Goal: Check status: Check status

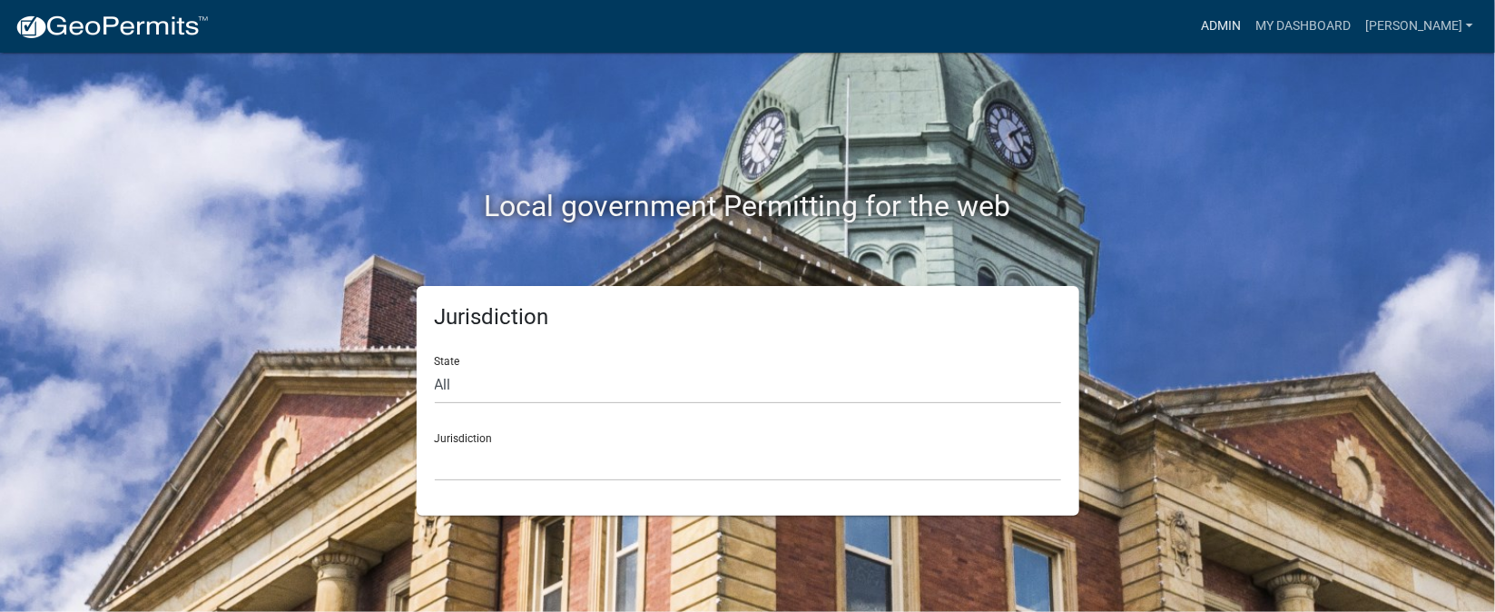
click at [1248, 28] on link "Admin" at bounding box center [1221, 26] width 54 height 34
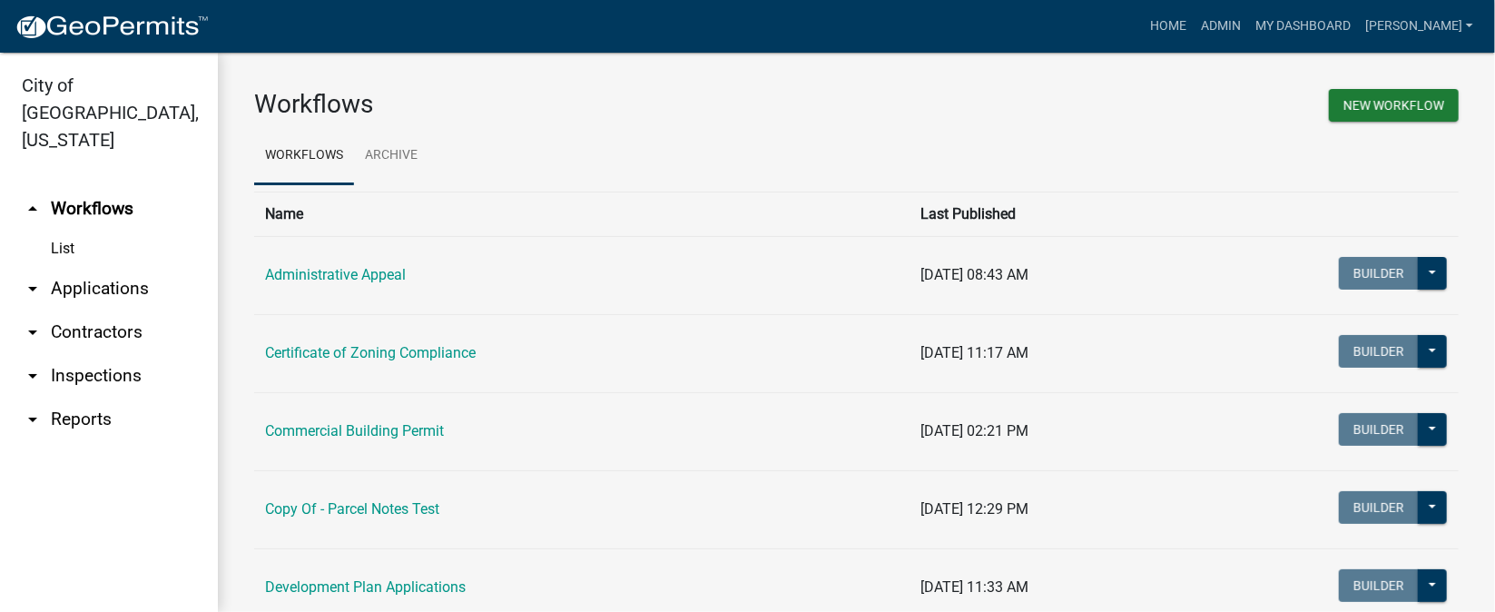
click at [133, 354] on link "arrow_drop_down Inspections" at bounding box center [109, 376] width 218 height 44
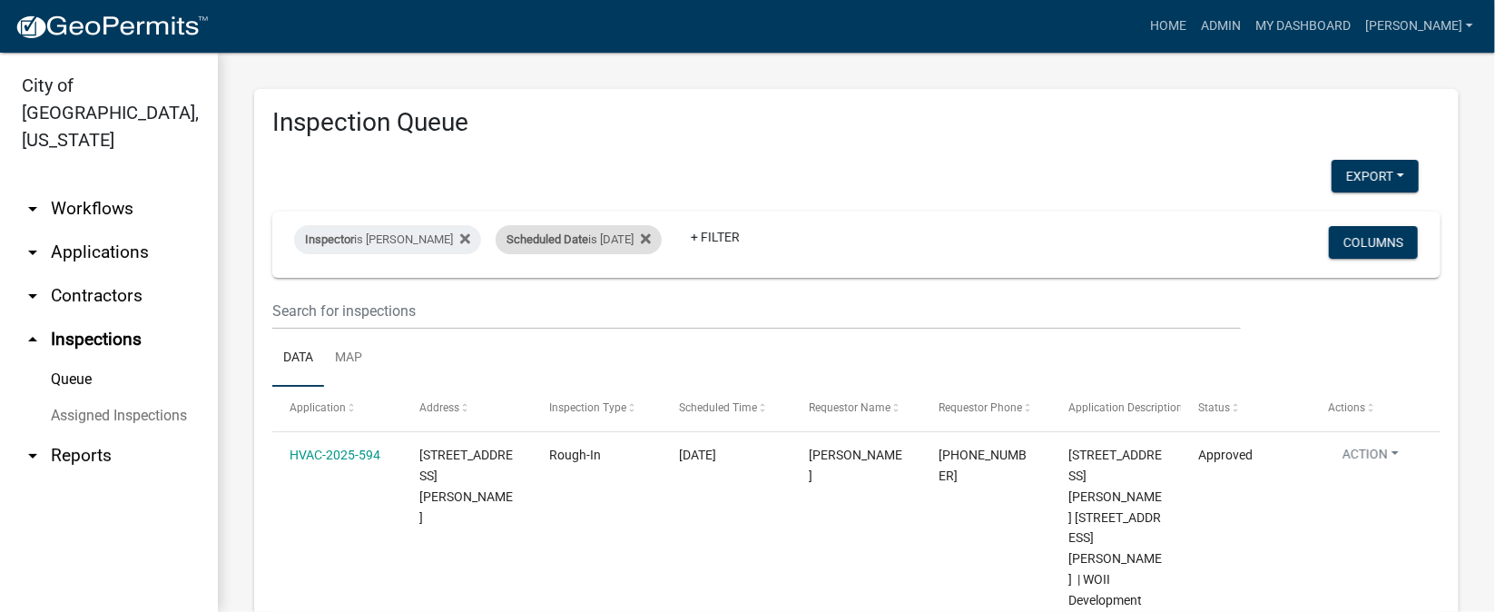
click at [654, 241] on div "Scheduled Date is [DATE]" at bounding box center [579, 239] width 166 height 29
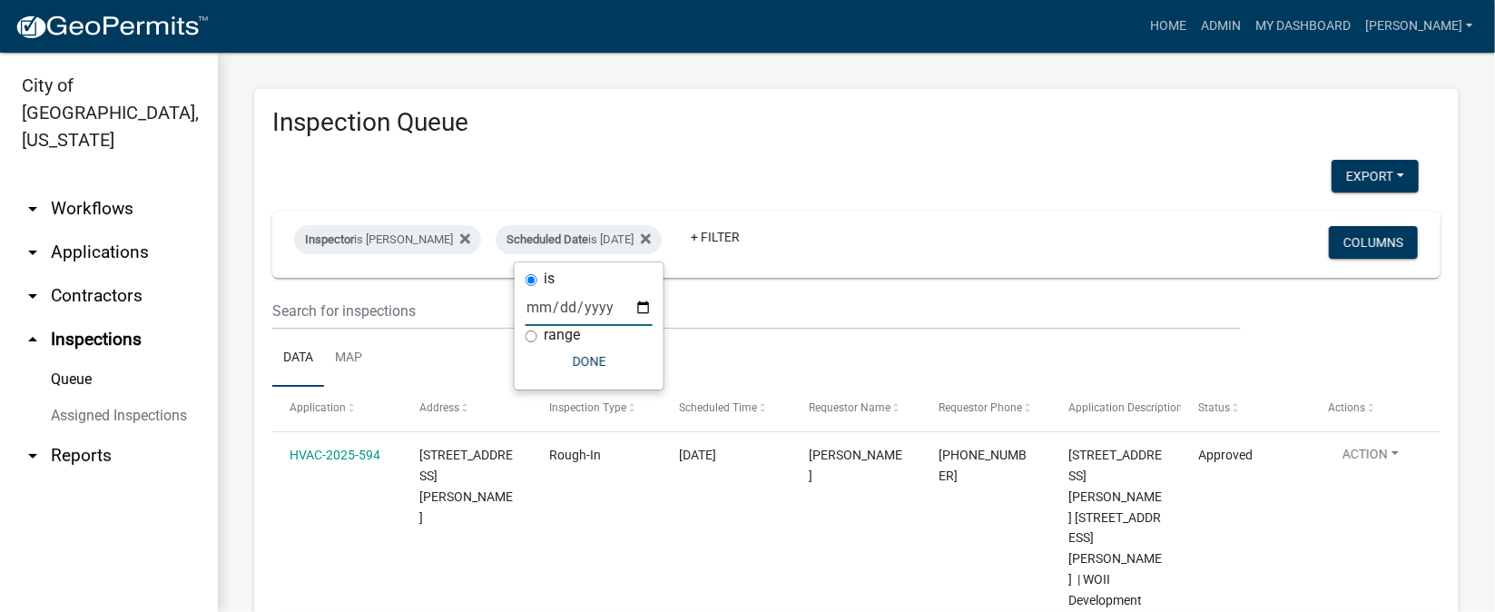
click at [641, 300] on input "[DATE]" at bounding box center [589, 307] width 127 height 37
type input "[DATE]"
